Goal: Task Accomplishment & Management: Manage account settings

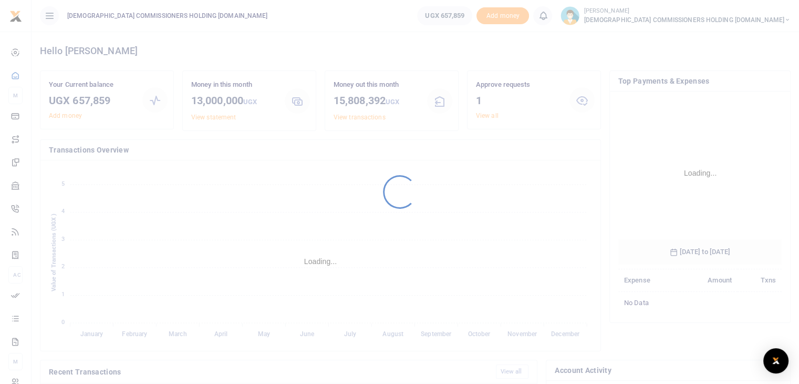
scroll to position [157, 156]
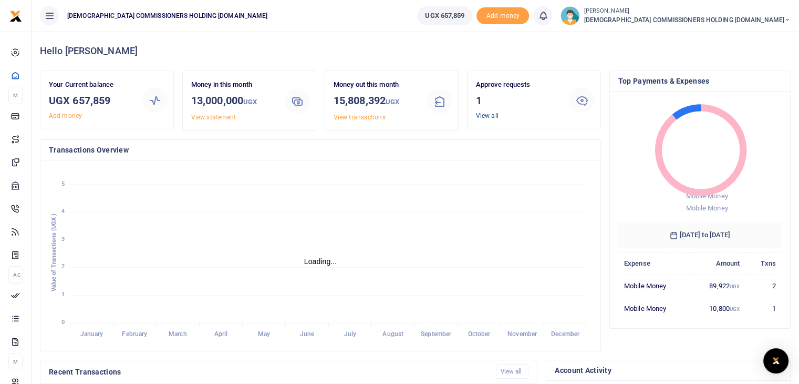
click at [491, 112] on link "View all" at bounding box center [487, 115] width 23 height 7
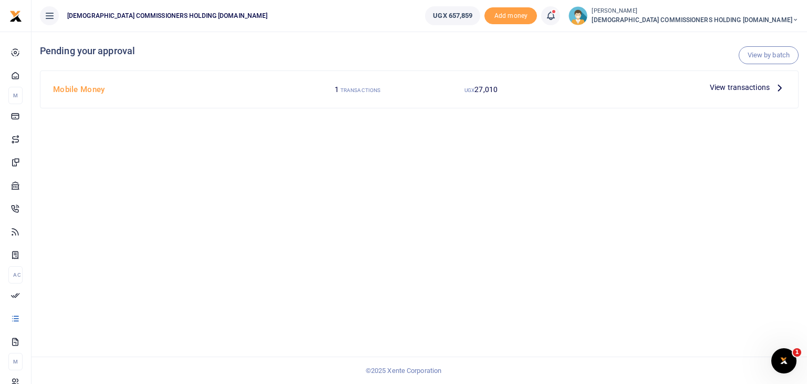
click at [750, 89] on span "View transactions" at bounding box center [740, 87] width 60 height 12
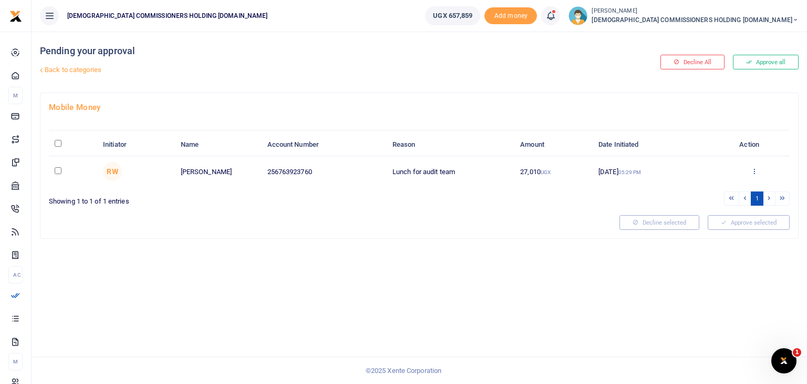
click at [757, 171] on icon at bounding box center [754, 170] width 7 height 7
click at [698, 189] on link "Approve" at bounding box center [716, 188] width 83 height 15
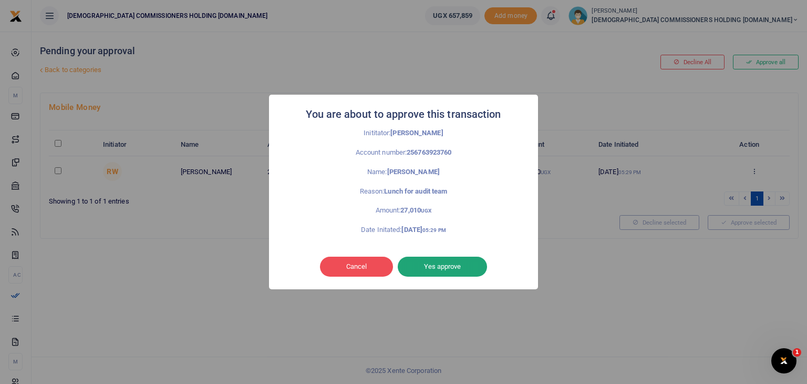
click at [458, 263] on button "Yes approve" at bounding box center [442, 266] width 89 height 20
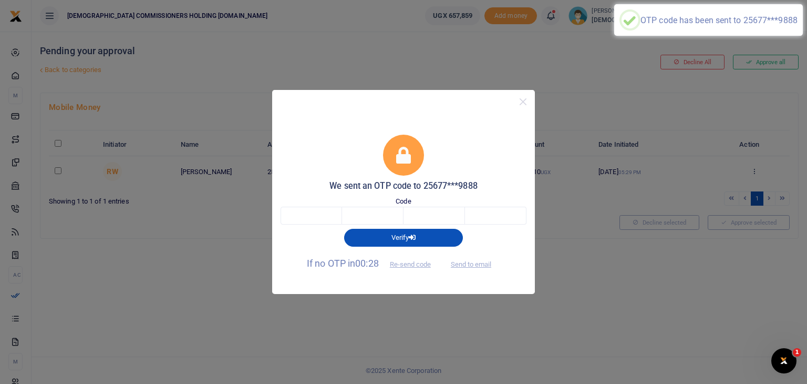
click at [467, 263] on span "Send to email" at bounding box center [471, 262] width 58 height 11
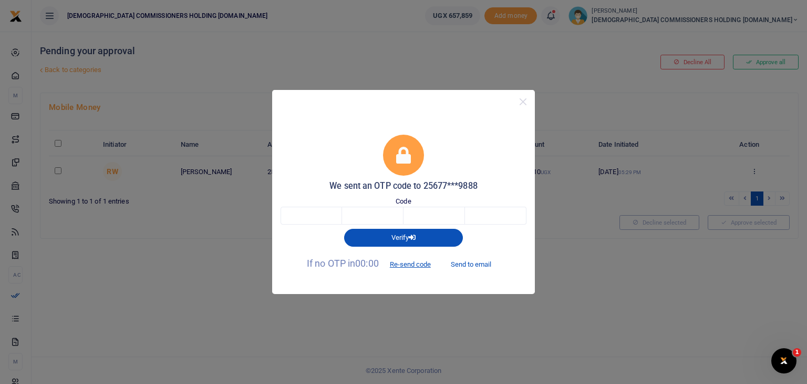
click at [468, 265] on button "Send to email" at bounding box center [471, 264] width 58 height 18
click at [304, 215] on input "text" at bounding box center [311, 216] width 61 height 18
type input "3"
type input "5"
type input "6"
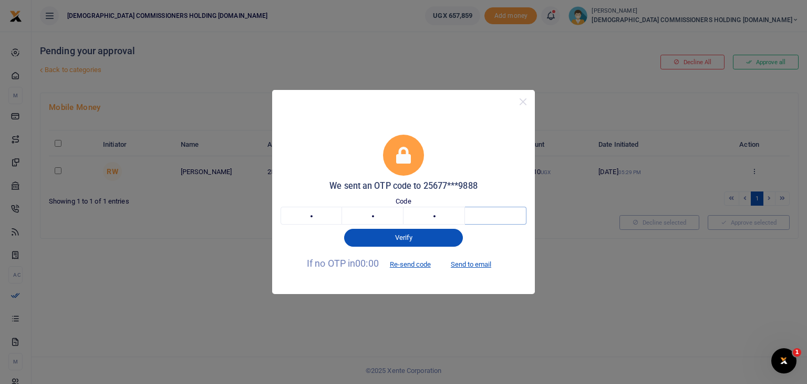
type input "4"
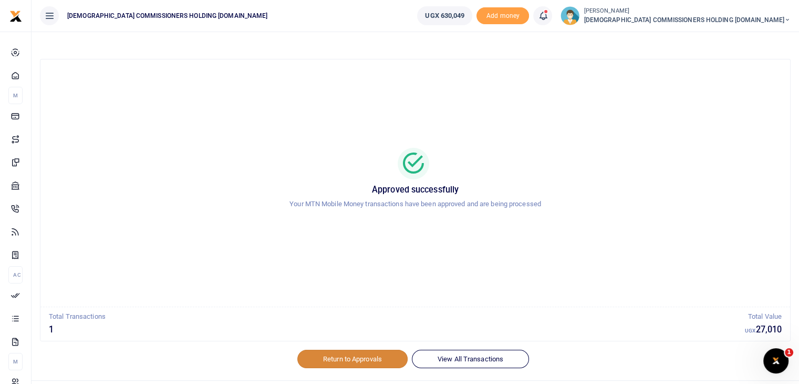
click at [341, 360] on link "Return to Approvals" at bounding box center [352, 358] width 110 height 18
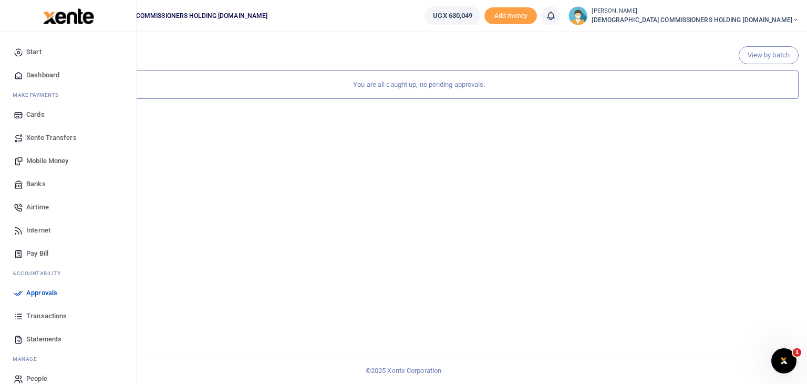
click at [46, 317] on span "Transactions" at bounding box center [46, 316] width 40 height 11
